Goal: Book appointment/travel/reservation

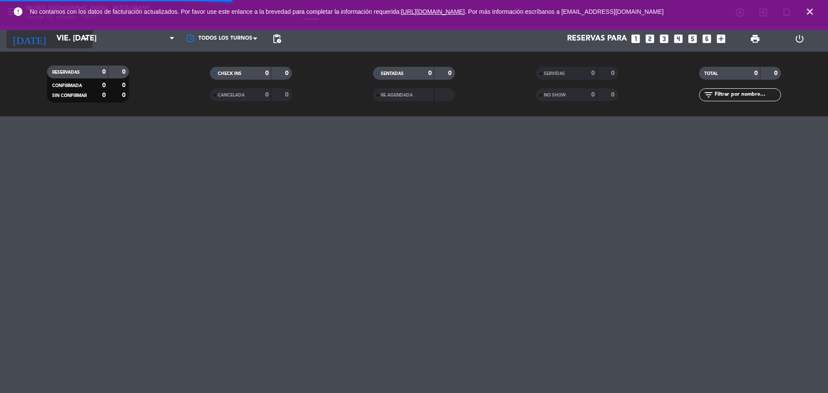
click at [60, 44] on input "vie. [DATE]" at bounding box center [102, 38] width 100 height 17
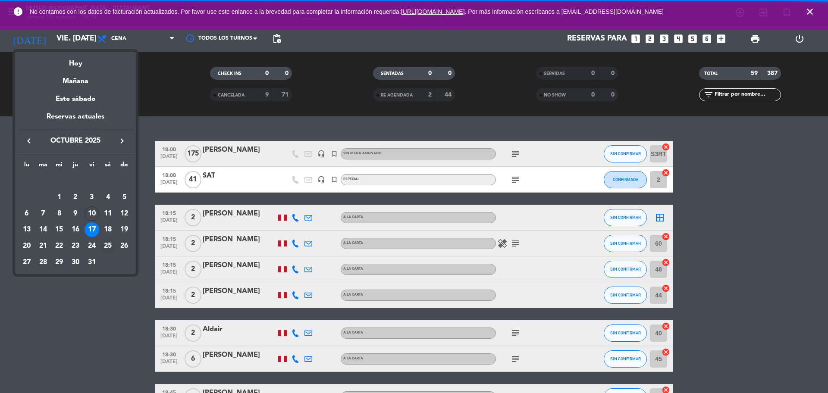
click at [110, 249] on div "25" at bounding box center [107, 246] width 15 height 15
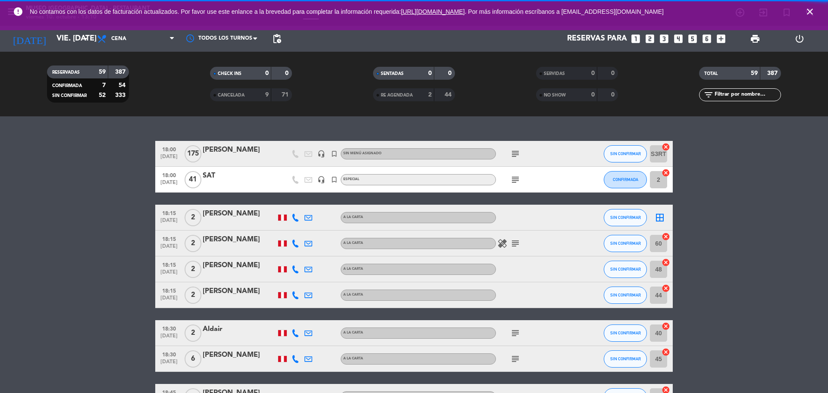
type input "sáb. [DATE]"
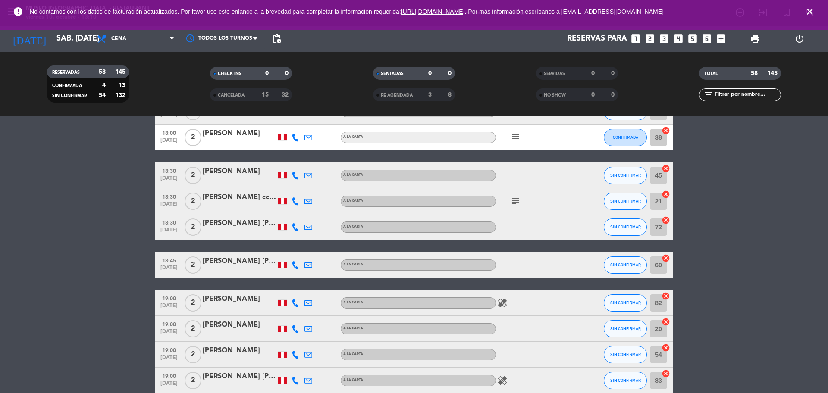
scroll to position [269, 0]
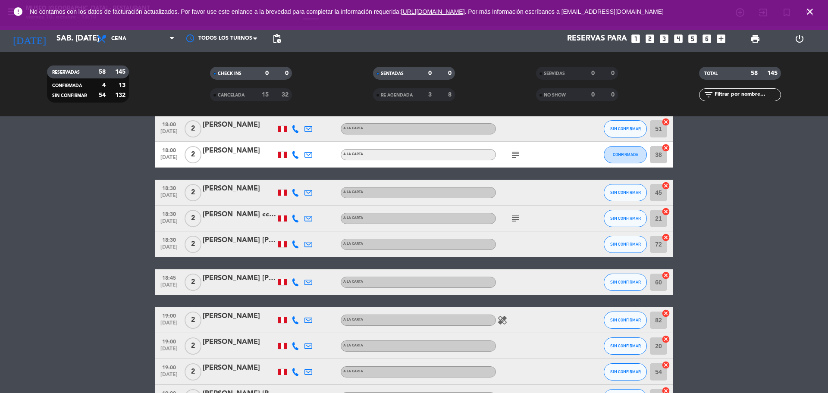
click at [809, 13] on icon "close" at bounding box center [809, 11] width 10 height 10
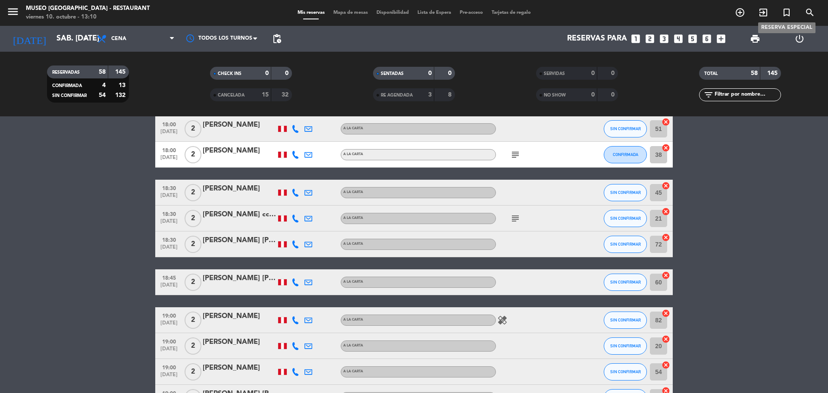
click at [784, 13] on icon "turned_in_not" at bounding box center [786, 12] width 10 height 10
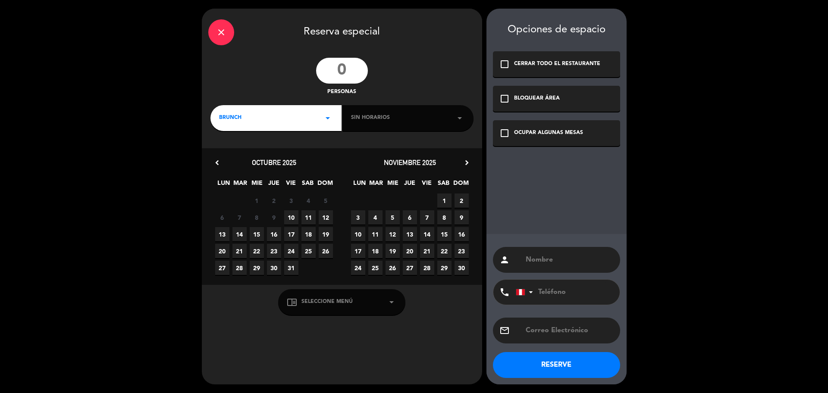
click at [343, 66] on input "number" at bounding box center [342, 71] width 52 height 26
type input "30"
drag, startPoint x: 302, startPoint y: 112, endPoint x: 310, endPoint y: 110, distance: 7.5
click at [302, 112] on div "BRUNCH arrow_drop_down" at bounding box center [275, 118] width 131 height 26
click at [236, 165] on div "Cena" at bounding box center [276, 167] width 114 height 9
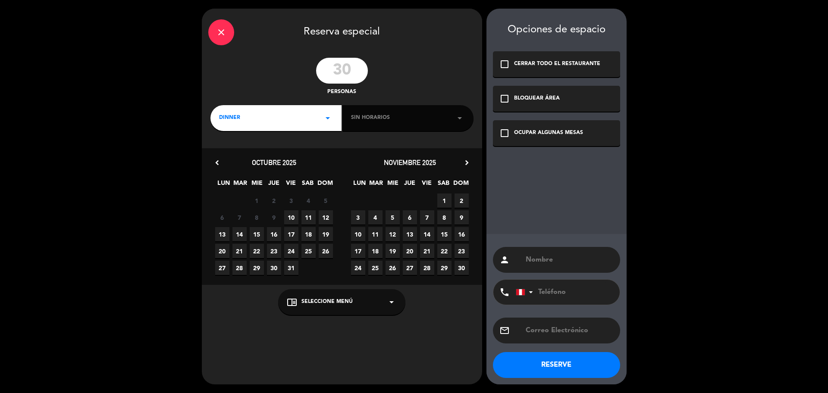
click at [396, 111] on div "Sin horarios arrow_drop_down" at bounding box center [407, 118] width 131 height 26
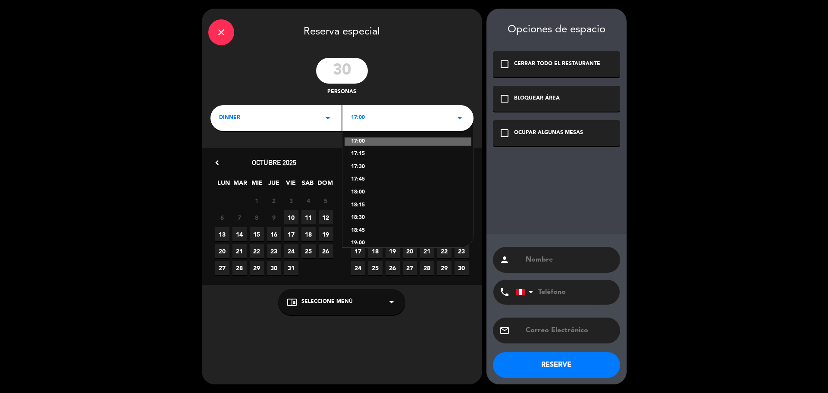
click at [357, 217] on div "18:30" at bounding box center [408, 218] width 114 height 9
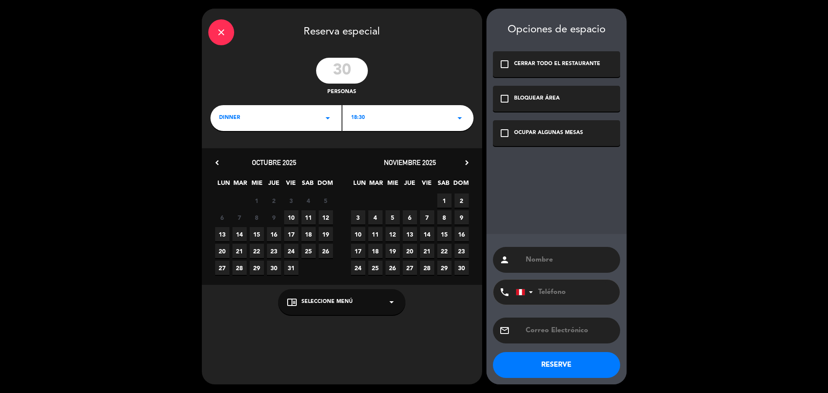
click at [308, 249] on span "25" at bounding box center [308, 251] width 14 height 14
click at [317, 295] on div "chrome_reader_mode Seleccione Menú arrow_drop_down" at bounding box center [341, 302] width 127 height 26
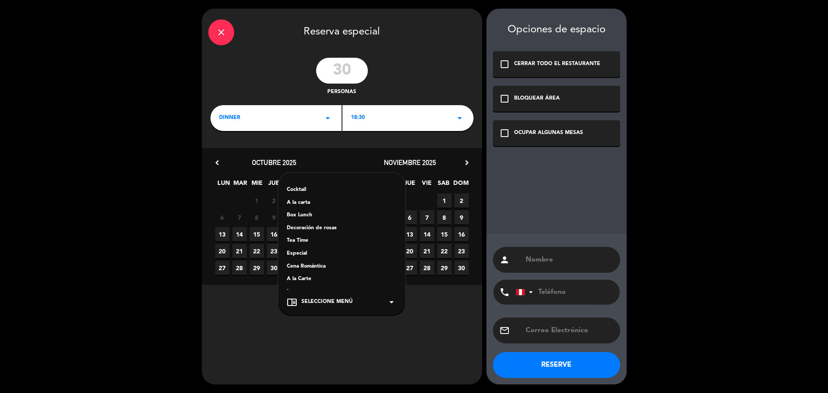
click at [555, 205] on div "Opciones de espacio check_box_outline_blank CERRAR TODO EL RESTAURANTE check_bo…" at bounding box center [556, 197] width 140 height 376
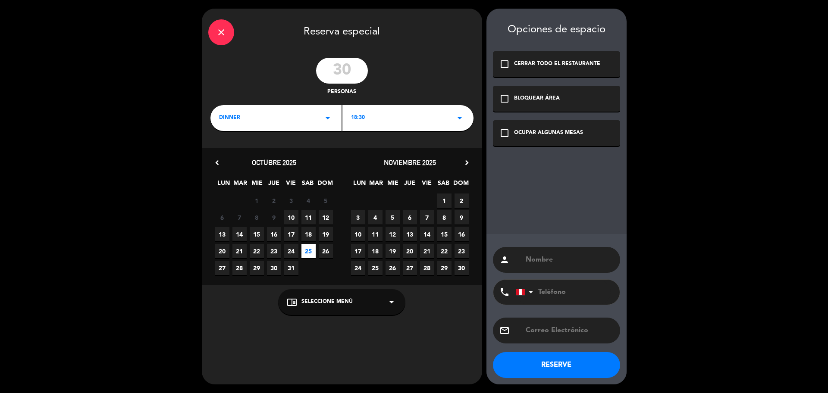
click at [550, 264] on input "text" at bounding box center [569, 260] width 89 height 12
type input "TENTATIVA/[PERSON_NAME]"
click at [551, 135] on div "OCUPAR ALGUNAS MESAS" at bounding box center [548, 133] width 69 height 9
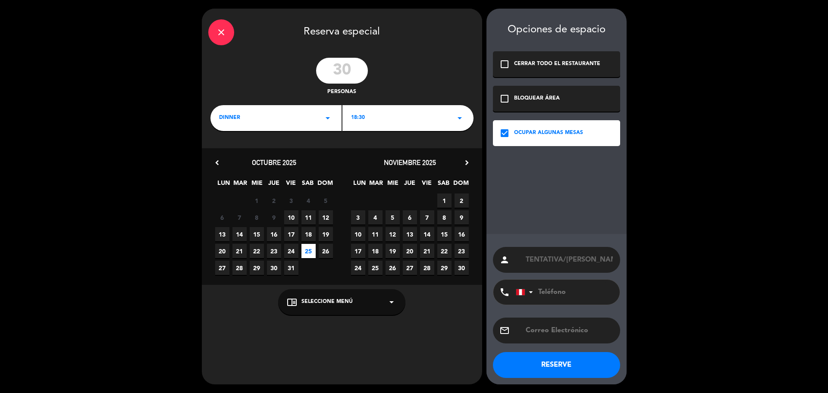
click at [534, 366] on button "RESERVE" at bounding box center [556, 365] width 127 height 26
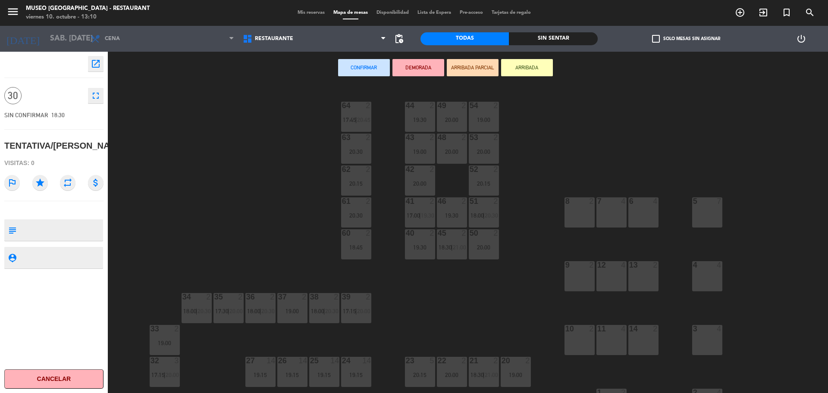
drag, startPoint x: 588, startPoint y: 219, endPoint x: 609, endPoint y: 213, distance: 21.1
click at [588, 219] on div "8 2" at bounding box center [579, 212] width 30 height 30
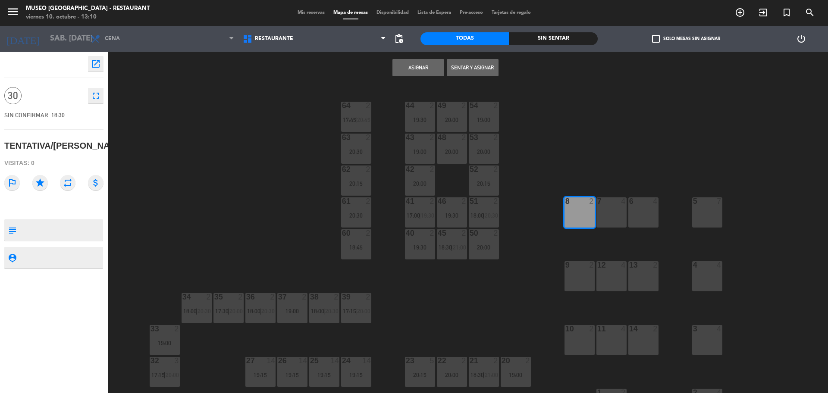
click at [626, 213] on div "7 4" at bounding box center [611, 212] width 30 height 30
click at [646, 217] on div "6 4" at bounding box center [643, 212] width 30 height 30
click at [574, 279] on div "9 2" at bounding box center [579, 276] width 30 height 30
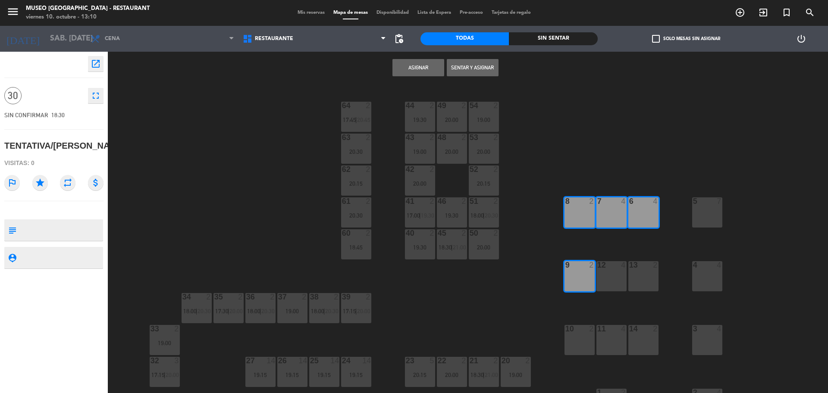
click at [605, 279] on div "12 4" at bounding box center [611, 276] width 30 height 30
click at [647, 280] on div "13 2" at bounding box center [643, 276] width 30 height 30
click at [705, 208] on div "5 7" at bounding box center [707, 212] width 30 height 30
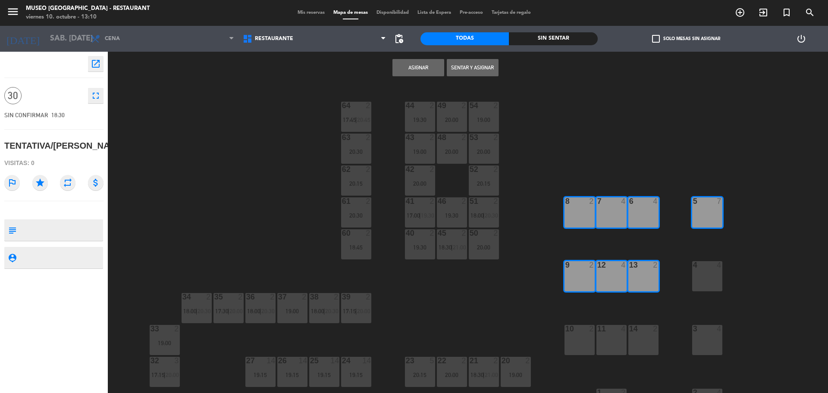
click at [703, 274] on div "4 4" at bounding box center [707, 276] width 30 height 30
click at [63, 238] on textarea at bounding box center [61, 230] width 82 height 18
paste textarea "[EMAIL_ADDRESS][PERSON_NAME][DOMAIN_NAME]"
paste textarea "968 195 376"
type textarea "[EMAIL_ADDRESS][PERSON_NAME][DOMAIN_NAME] 968 195 376"
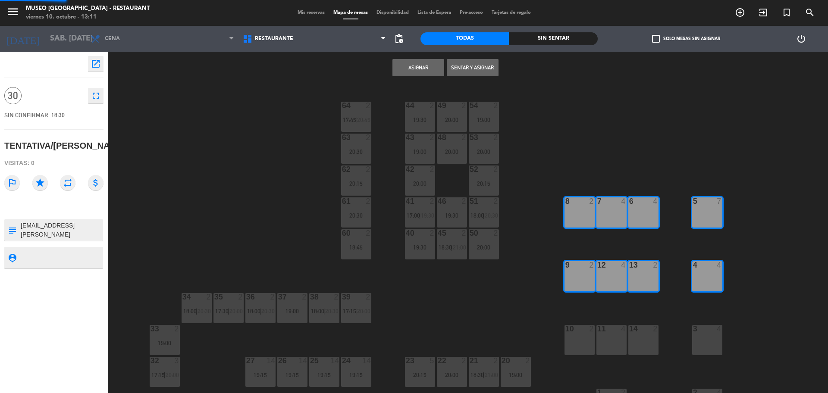
click at [419, 73] on button "Asignar" at bounding box center [418, 67] width 52 height 17
